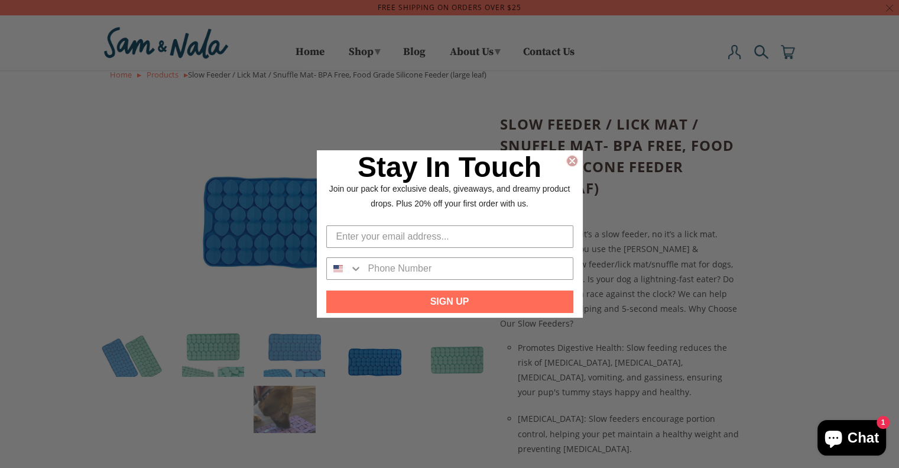
click at [577, 161] on circle "Close dialog" at bounding box center [571, 160] width 11 height 11
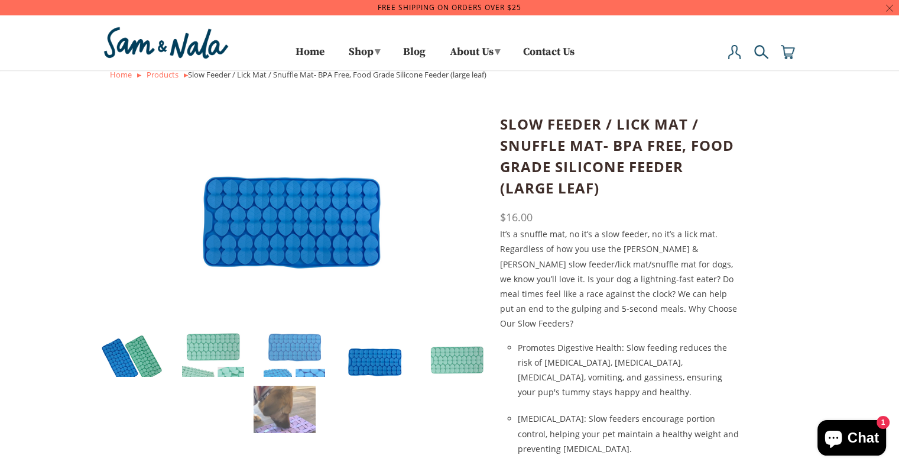
click at [115, 365] on img at bounding box center [132, 360] width 62 height 62
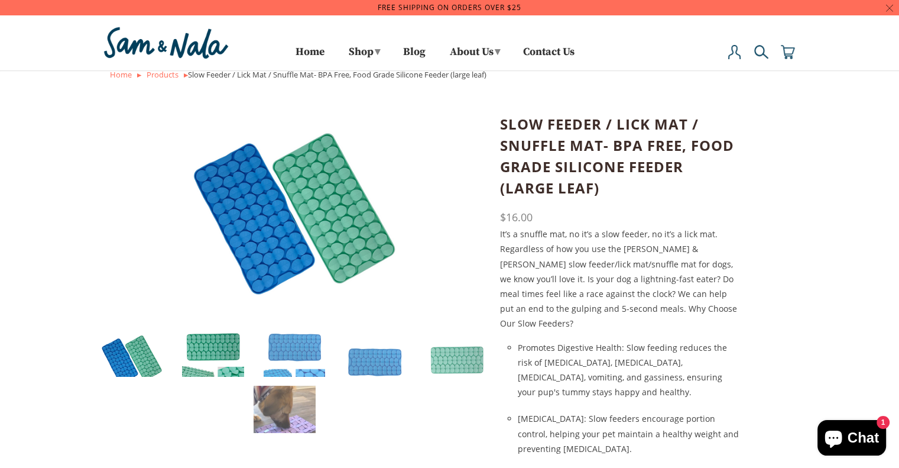
click at [218, 340] on img at bounding box center [213, 360] width 62 height 62
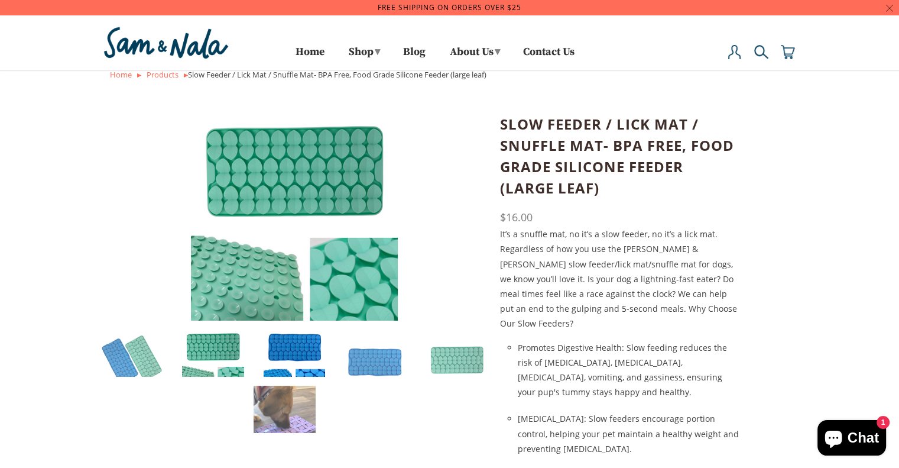
click at [299, 344] on img at bounding box center [295, 360] width 62 height 62
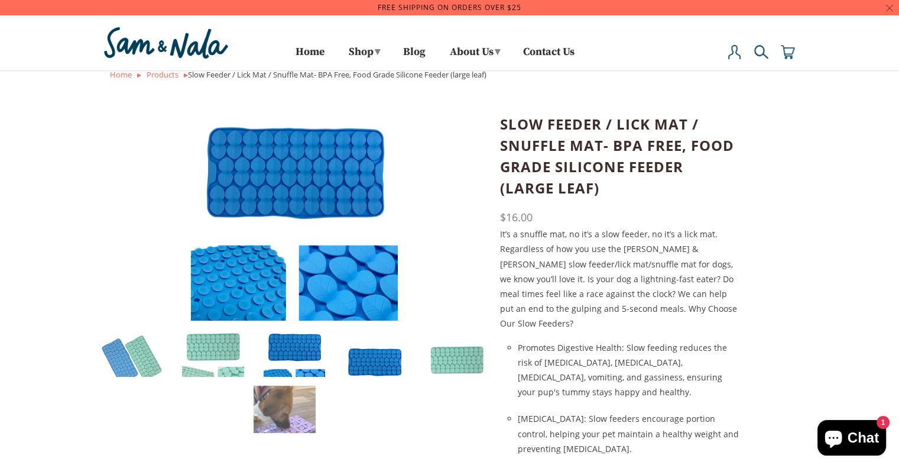
click at [383, 371] on img at bounding box center [376, 360] width 62 height 62
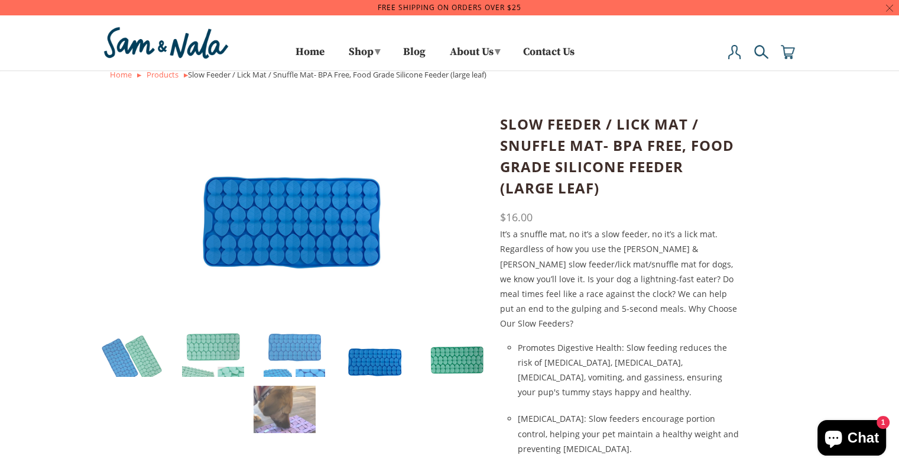
click at [459, 361] on img at bounding box center [457, 360] width 62 height 62
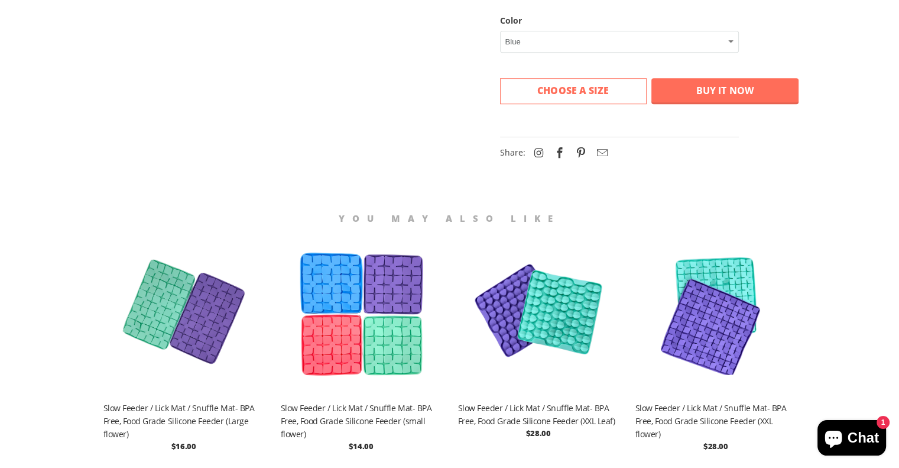
scroll to position [797, 0]
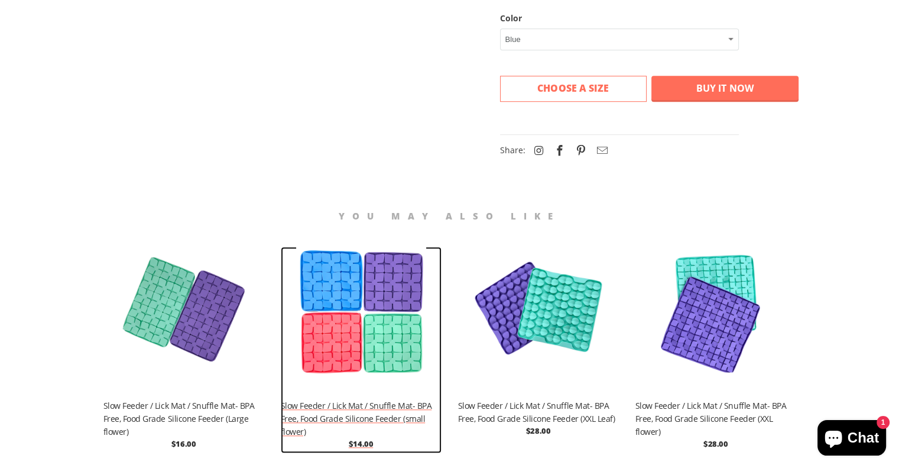
click at [367, 383] on div "Slow Feeder / Lick Mat / Snuffle Mat- BPA Free, Food Grade Silicone Feeder (sma…" at bounding box center [361, 416] width 161 height 66
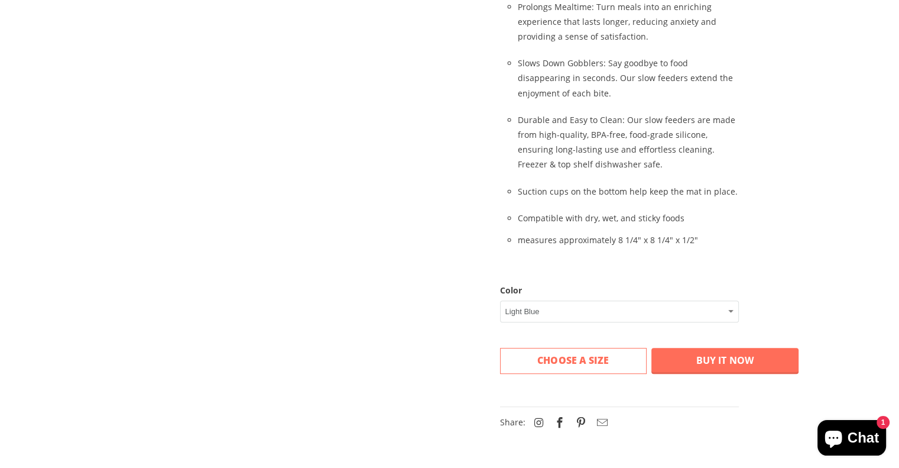
scroll to position [613, 0]
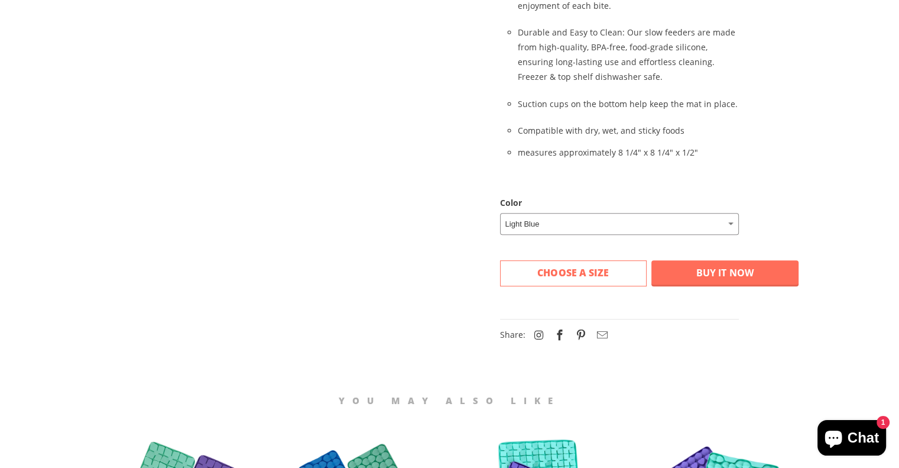
click at [669, 213] on select "Light Blue Mint Green Fuschia Light Purple" at bounding box center [619, 224] width 239 height 22
click at [500, 213] on select "Light Blue Mint Green Fuschia Light Purple" at bounding box center [619, 224] width 239 height 22
click at [582, 256] on div "choose a size More payment options This item is a recurring or deferred purchas…" at bounding box center [649, 274] width 299 height 60
click at [601, 255] on div "choose a size More payment options This item is a recurring or deferred purchas…" at bounding box center [649, 270] width 299 height 31
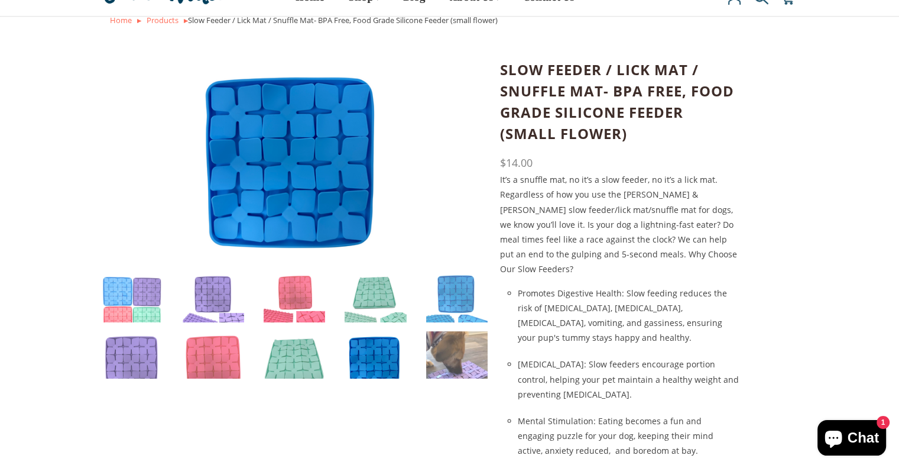
scroll to position [0, 0]
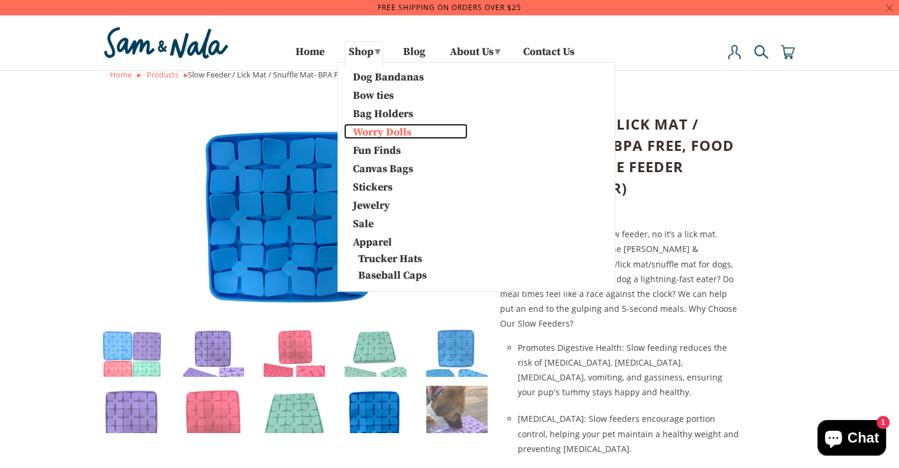
click at [386, 134] on link "Worry Dolls" at bounding box center [406, 131] width 124 height 15
